Goal: Transaction & Acquisition: Purchase product/service

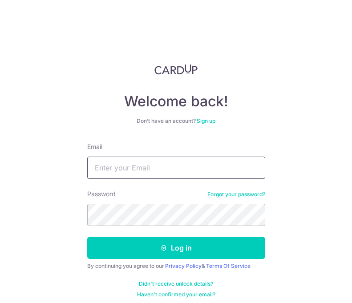
click at [156, 173] on input "Email" at bounding box center [176, 168] width 178 height 22
type input "[EMAIL_ADDRESS][DOMAIN_NAME]"
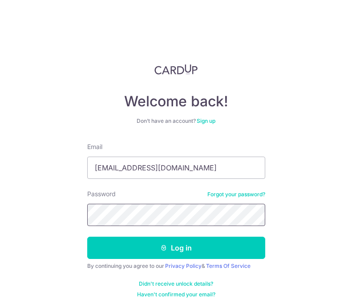
click at [87, 237] on button "Log in" at bounding box center [176, 248] width 178 height 22
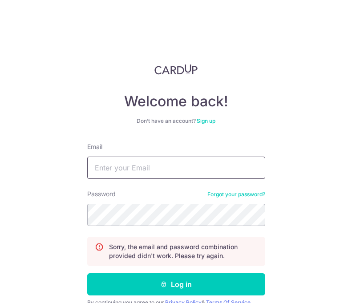
click at [195, 166] on input "Email" at bounding box center [176, 168] width 178 height 22
type input "[EMAIL_ADDRESS][DOMAIN_NAME]"
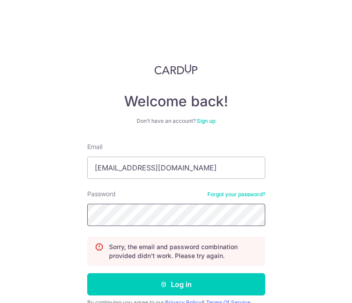
click at [87, 273] on button "Log in" at bounding box center [176, 284] width 178 height 22
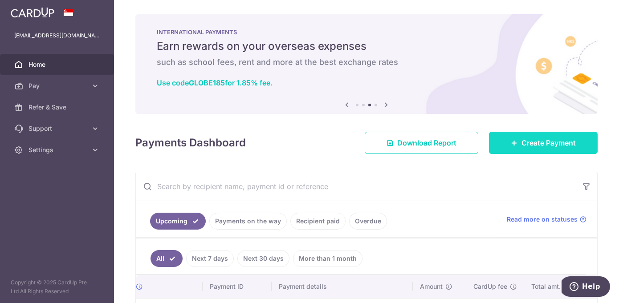
click at [352, 145] on span "Create Payment" at bounding box center [548, 143] width 54 height 11
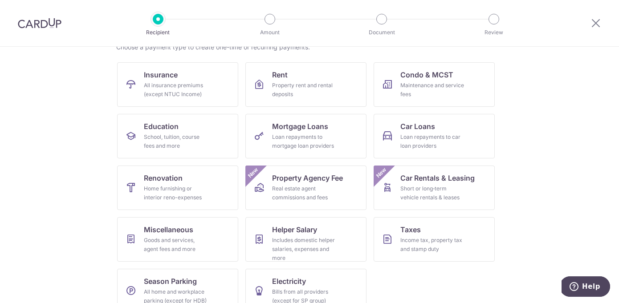
scroll to position [79, 0]
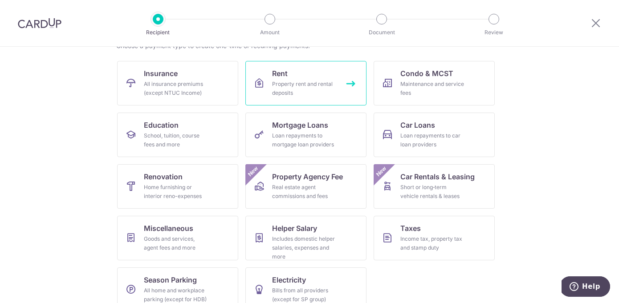
click at [327, 70] on link "Rent Property rent and rental deposits" at bounding box center [305, 83] width 121 height 45
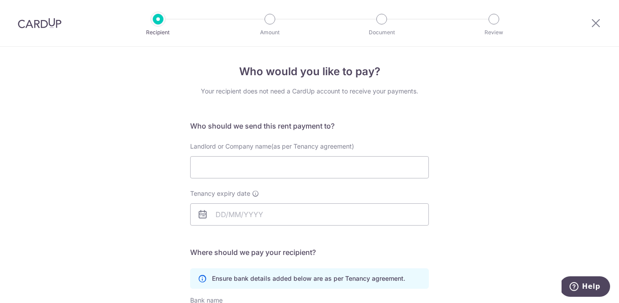
scroll to position [0, 0]
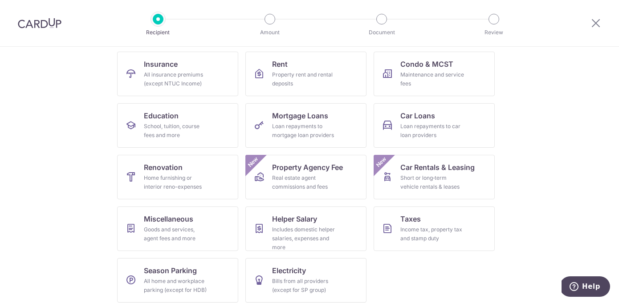
scroll to position [95, 0]
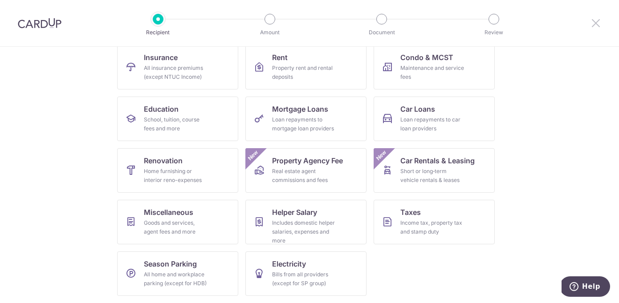
click at [598, 24] on icon at bounding box center [595, 22] width 11 height 11
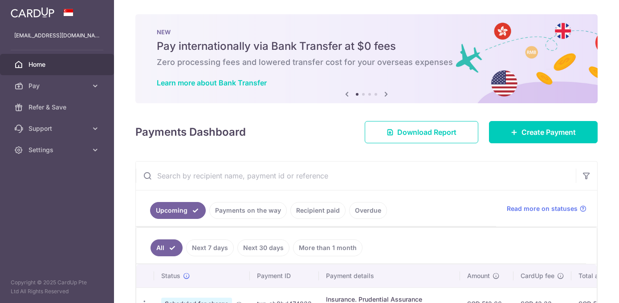
click at [589, 24] on div "NEW Pay internationally via Bank Transfer at $0 fees Zero processing fees and l…" at bounding box center [366, 58] width 462 height 89
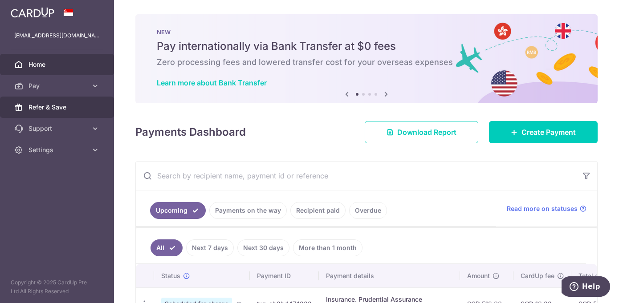
click at [83, 110] on span "Refer & Save" at bounding box center [57, 107] width 59 height 9
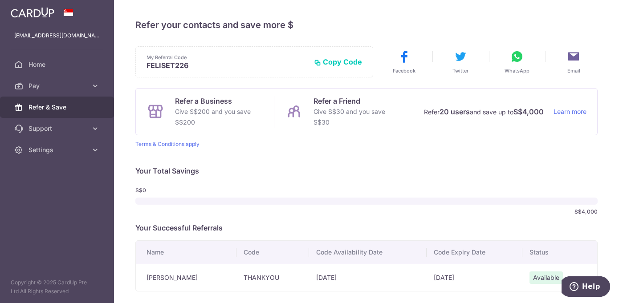
click at [336, 58] on button "Copy Code" at bounding box center [338, 61] width 48 height 9
click at [521, 58] on icon at bounding box center [517, 56] width 14 height 14
click at [345, 63] on button "Copied" at bounding box center [345, 61] width 34 height 9
